Goal: Book appointment/travel/reservation

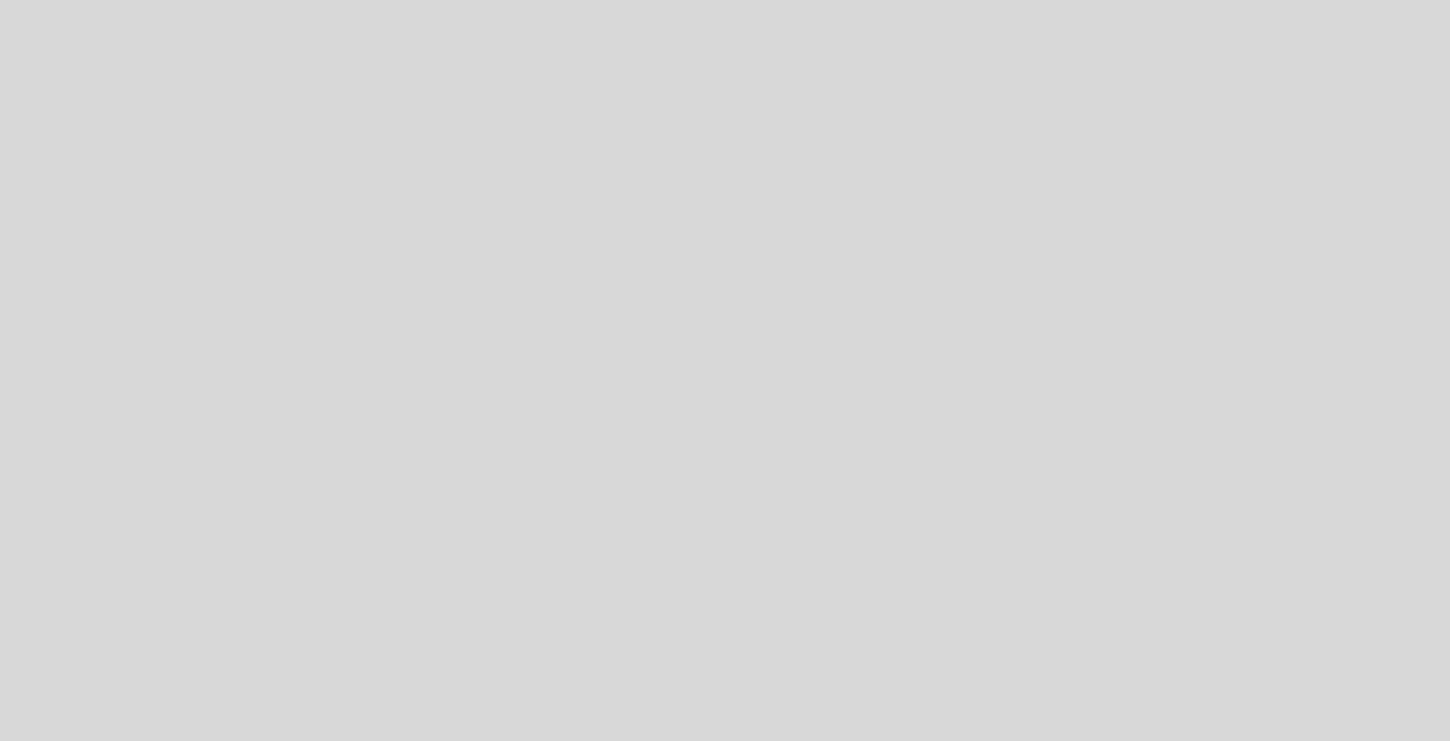
select select "es"
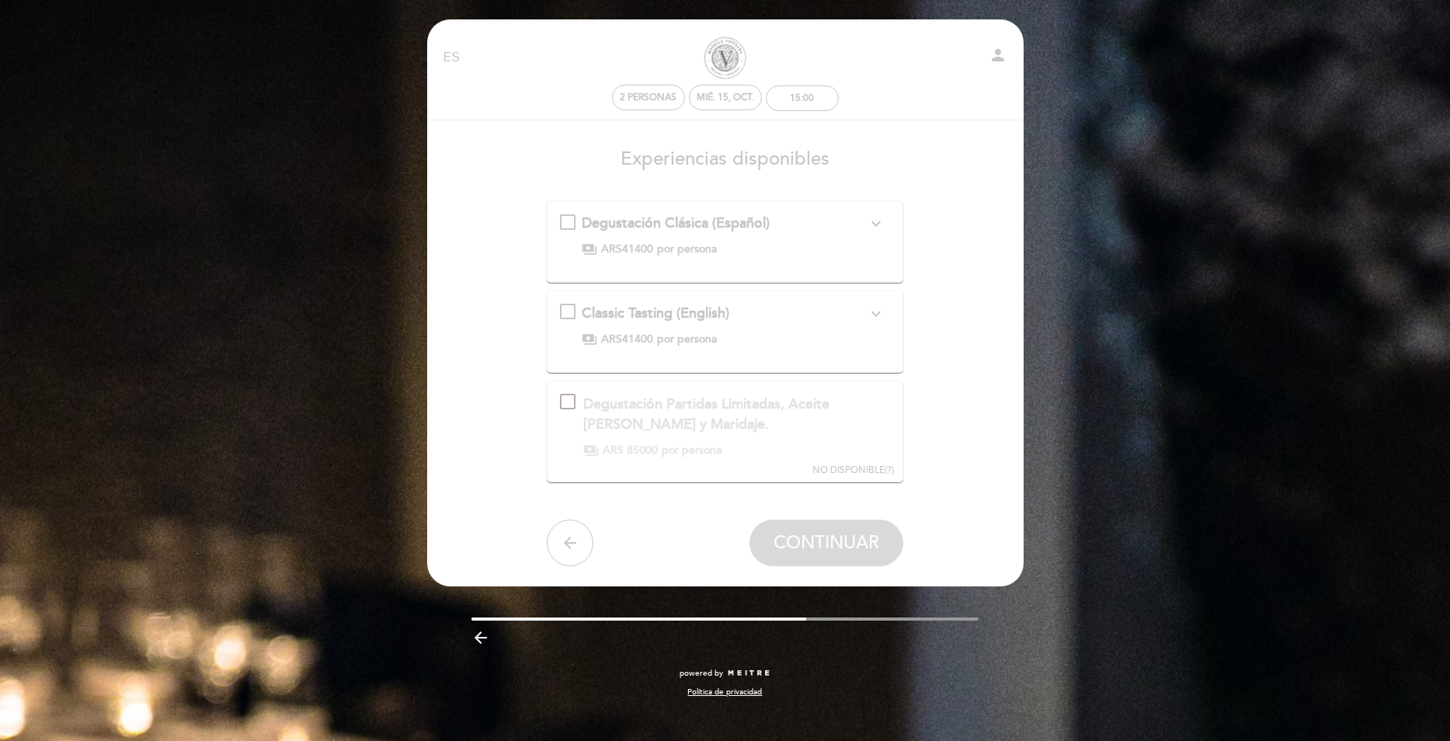
click at [762, 218] on span "Degustación Clásica (Español)" at bounding box center [676, 222] width 188 height 17
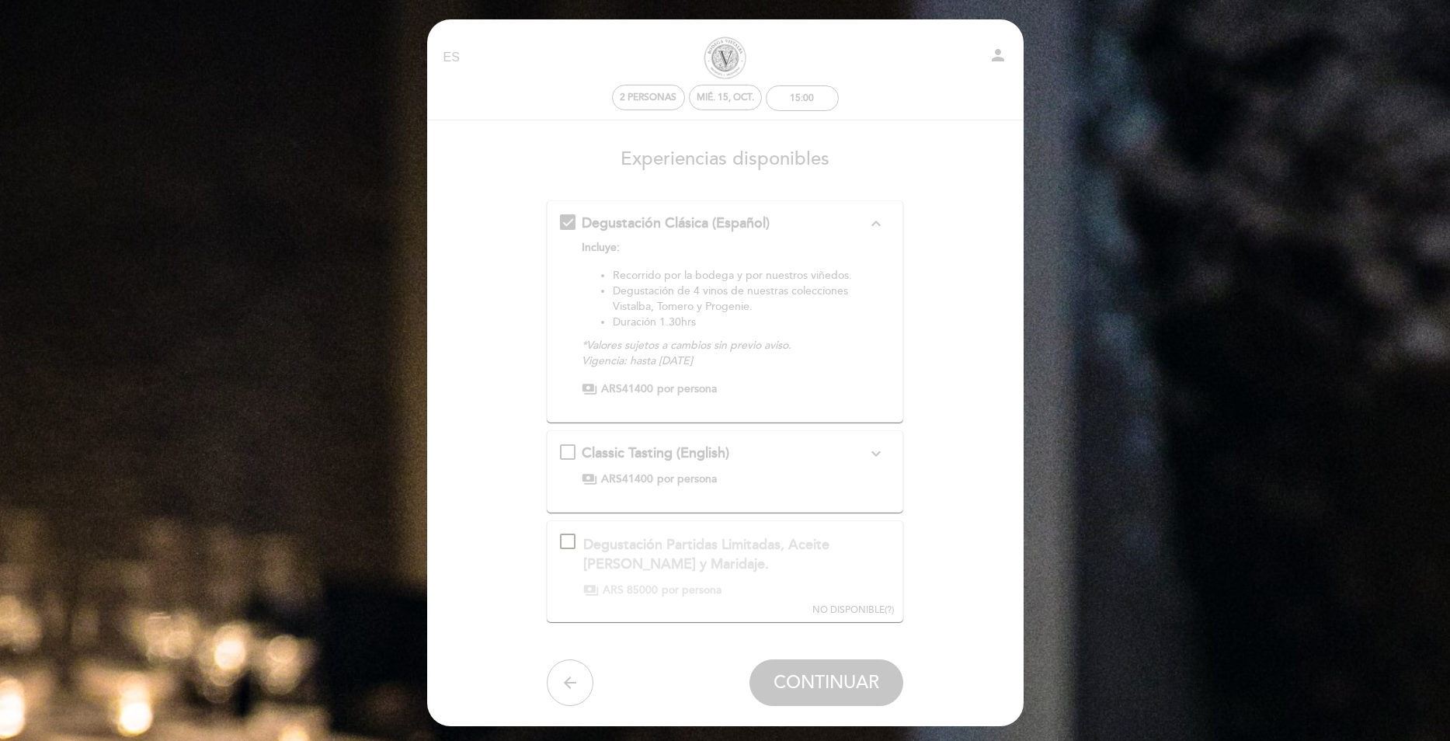
click at [762, 218] on span "Degustación Clásica (Español)" at bounding box center [676, 222] width 188 height 17
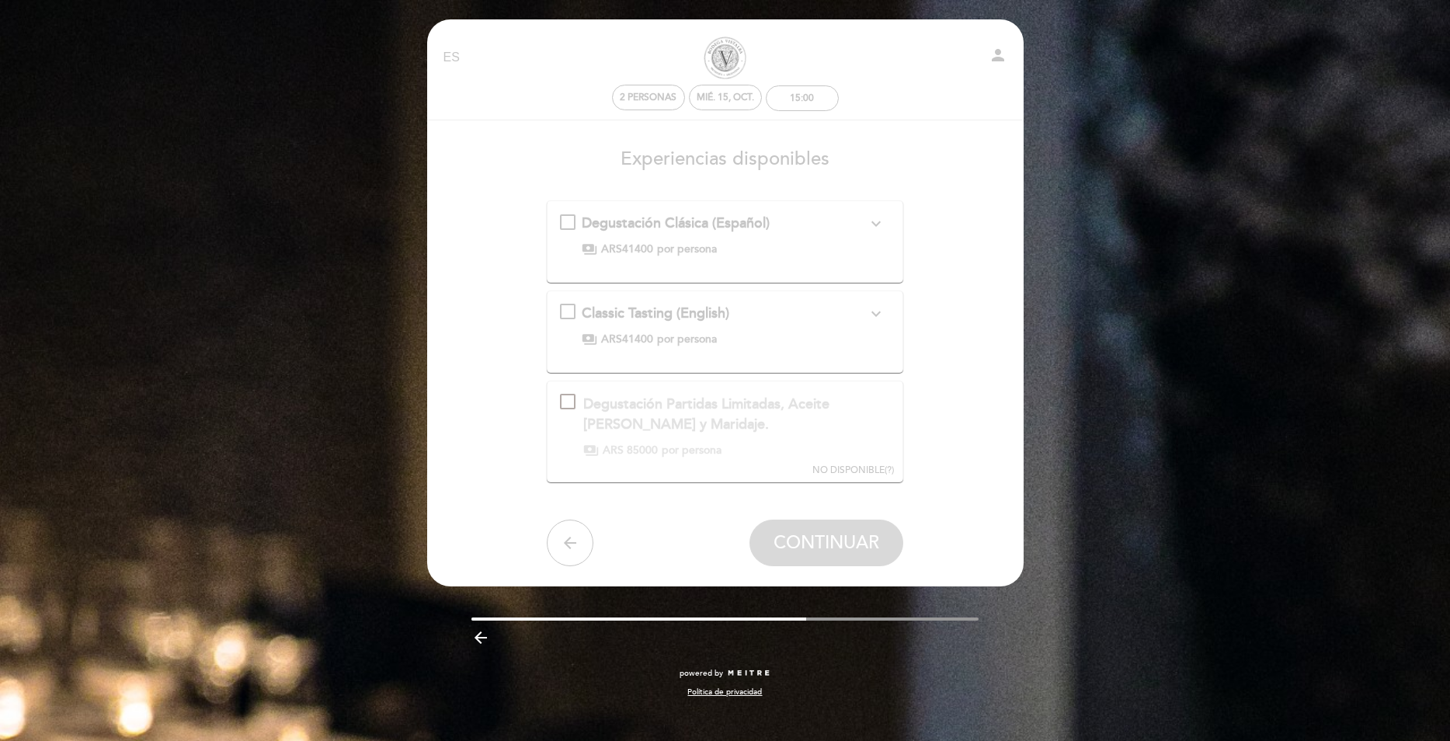
click at [702, 227] on span "Degustación Clásica (Español)" at bounding box center [676, 222] width 188 height 17
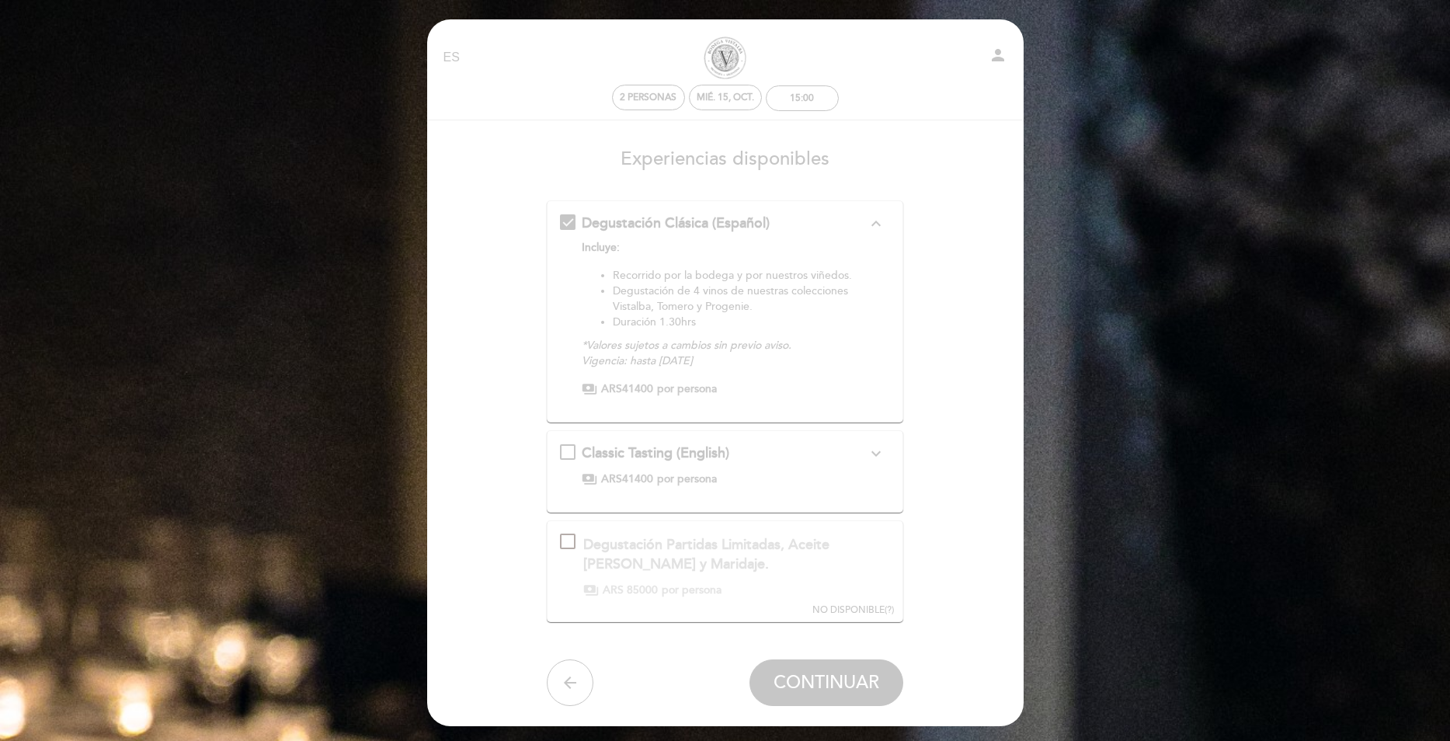
click at [702, 227] on span "Degustación Clásica (Español)" at bounding box center [676, 222] width 188 height 17
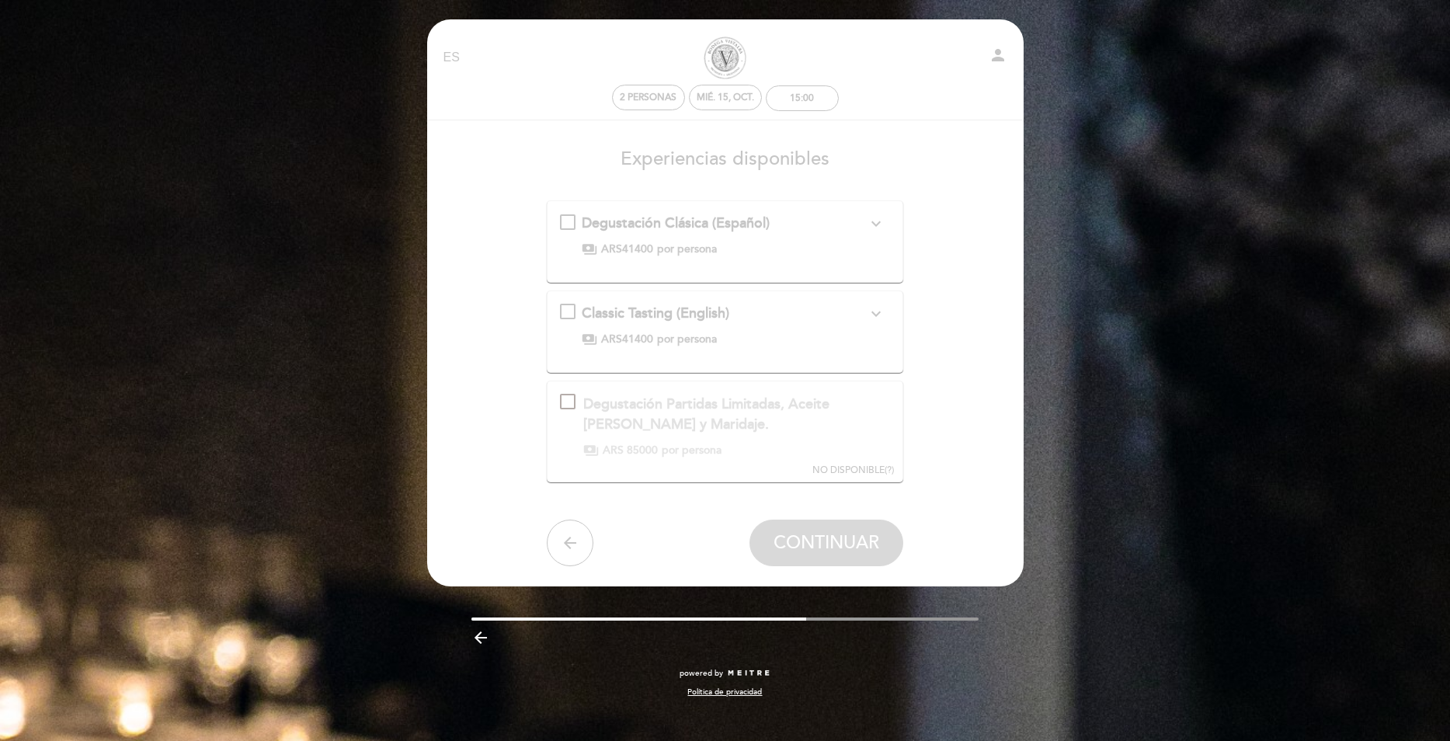
click at [736, 338] on div "payments ARS41400 por persona" at bounding box center [724, 340] width 285 height 16
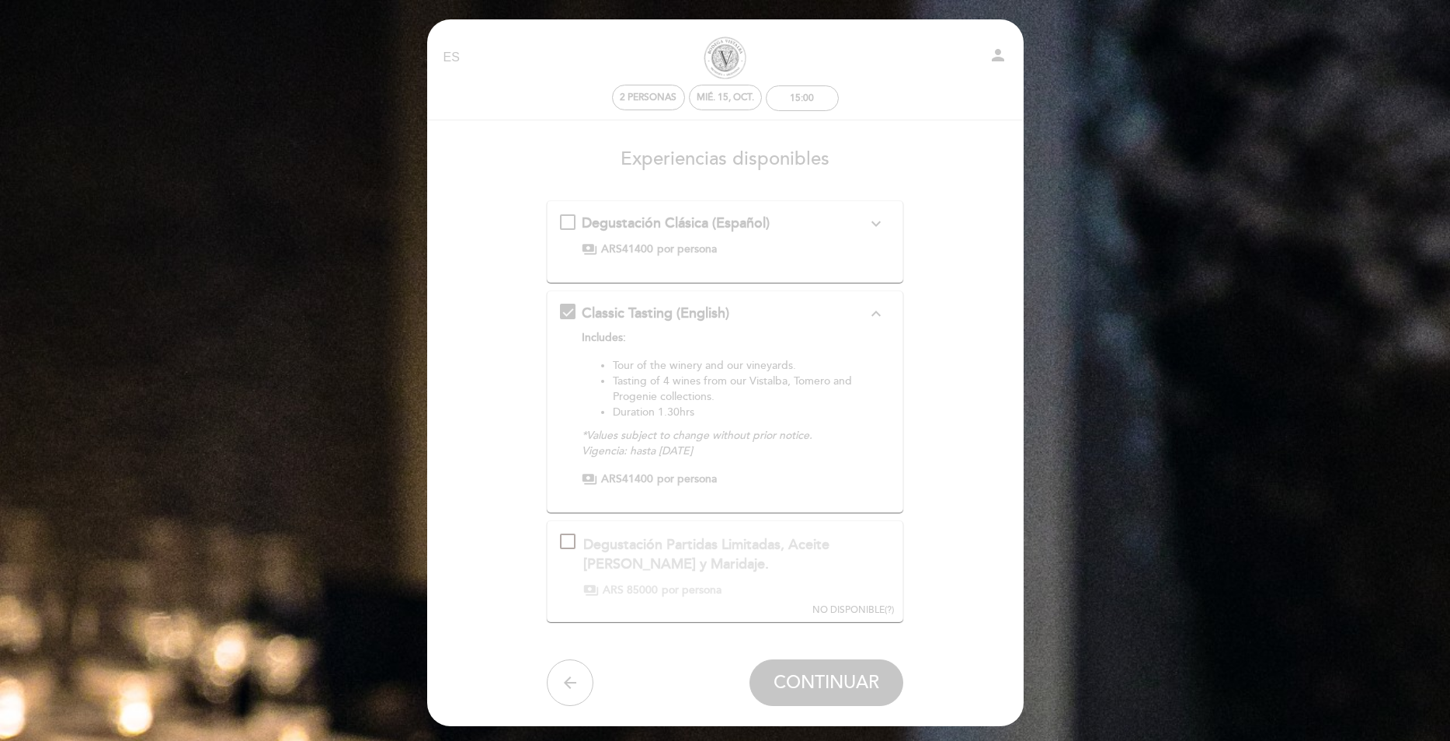
click at [736, 338] on p "Includes:" at bounding box center [724, 338] width 285 height 16
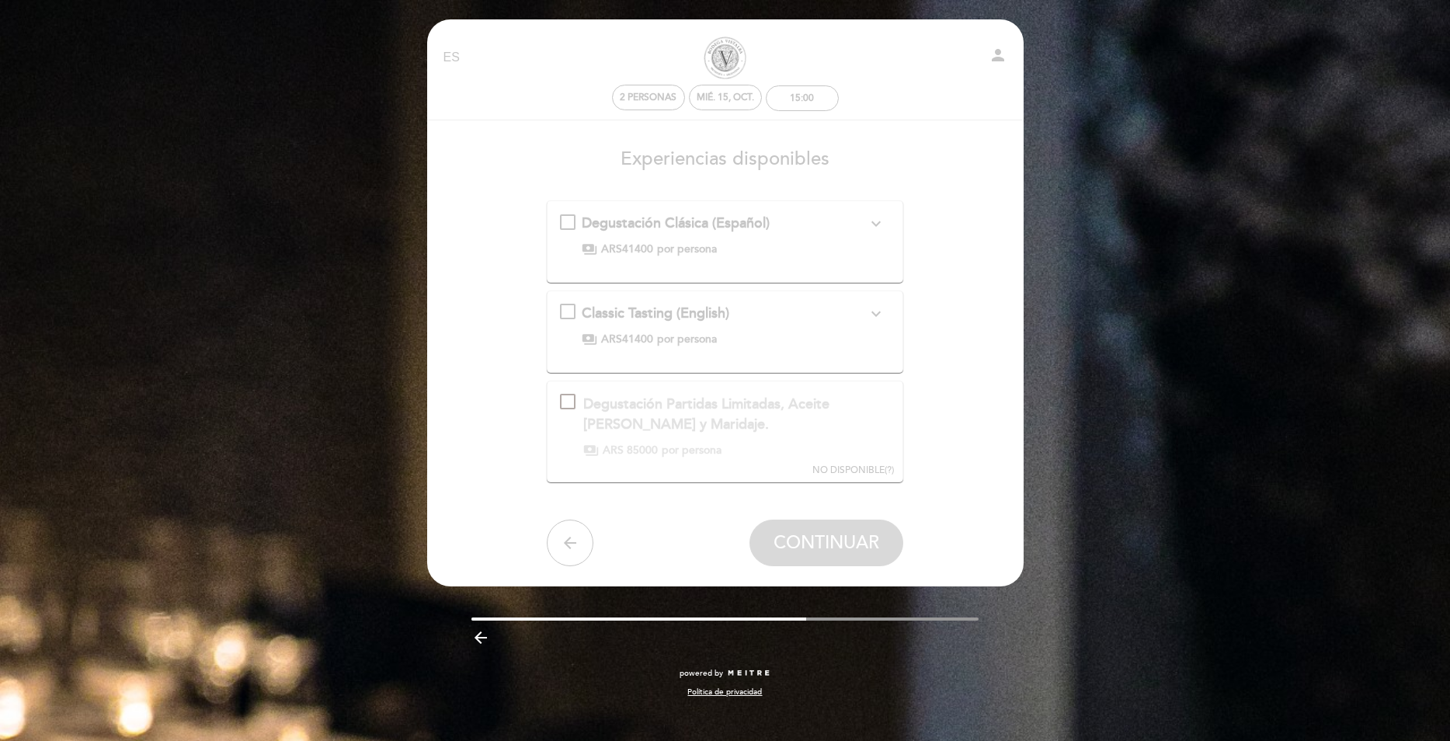
click at [742, 238] on div "Degustación Clásica (Español) expand_more Incluye: Recorrido por la bodega y po…" at bounding box center [725, 235] width 330 height 43
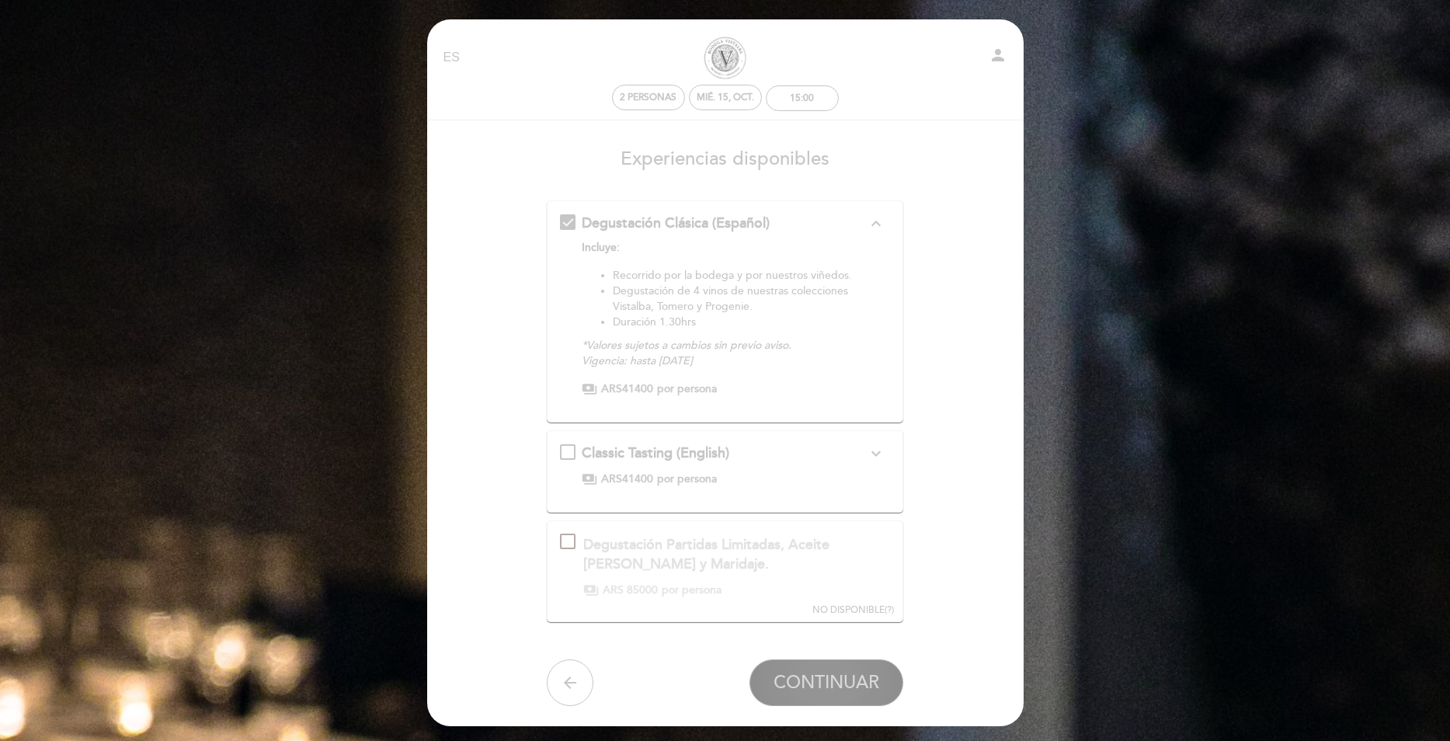
click at [854, 684] on span "CONTINUAR" at bounding box center [826, 683] width 106 height 22
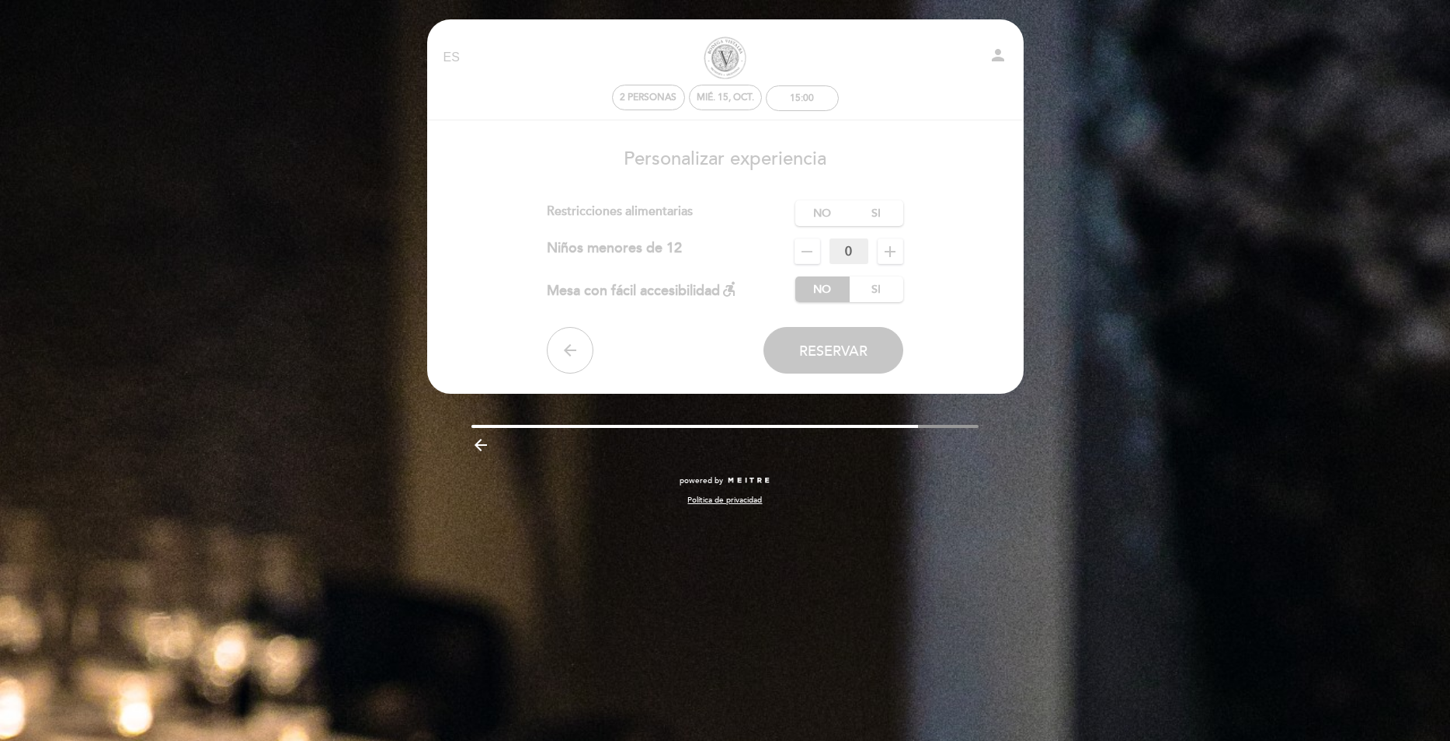
click at [998, 36] on div "EN ES PT [GEOGRAPHIC_DATA] person" at bounding box center [725, 57] width 587 height 54
click at [596, 213] on div "Restricciones alimentarias" at bounding box center [671, 213] width 248 height 26
click at [638, 290] on div "Mesa con fácil accesibilidad accessible_forward" at bounding box center [643, 289] width 192 height 26
